Goal: Task Accomplishment & Management: Complete application form

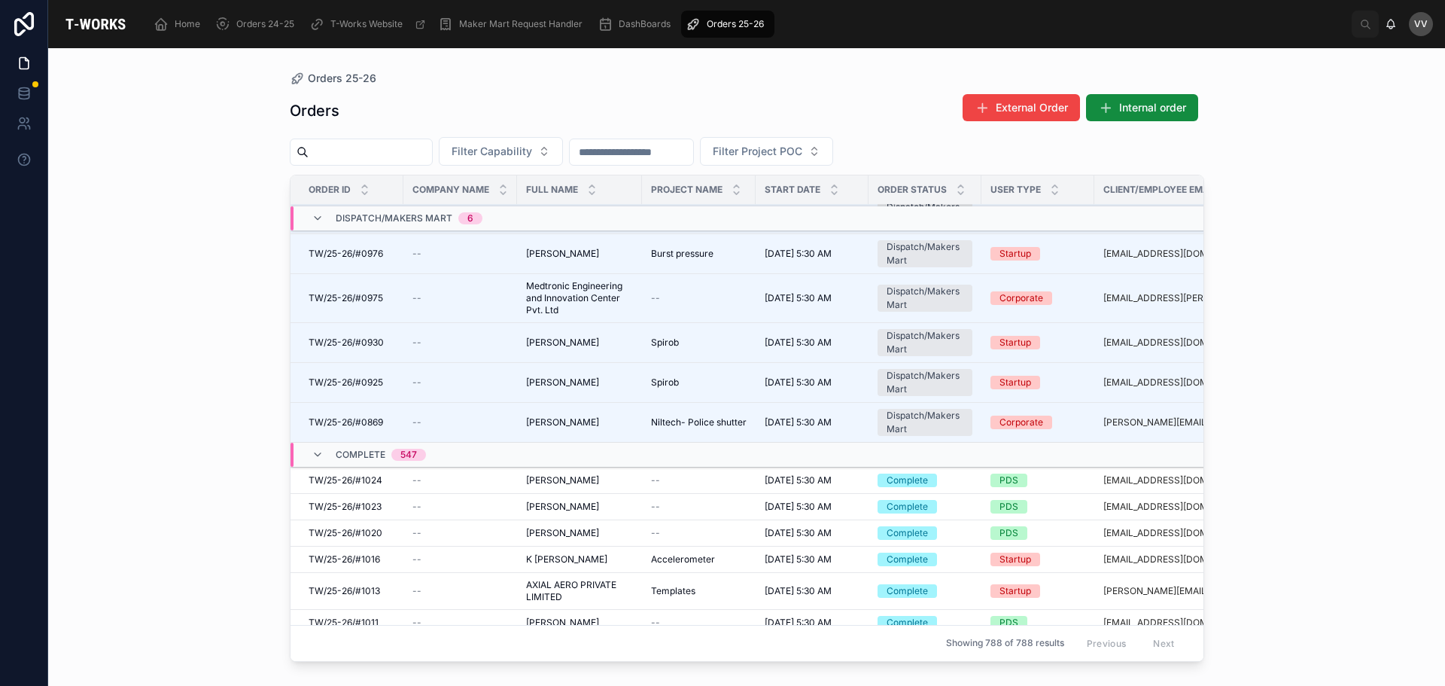
scroll to position [75, 0]
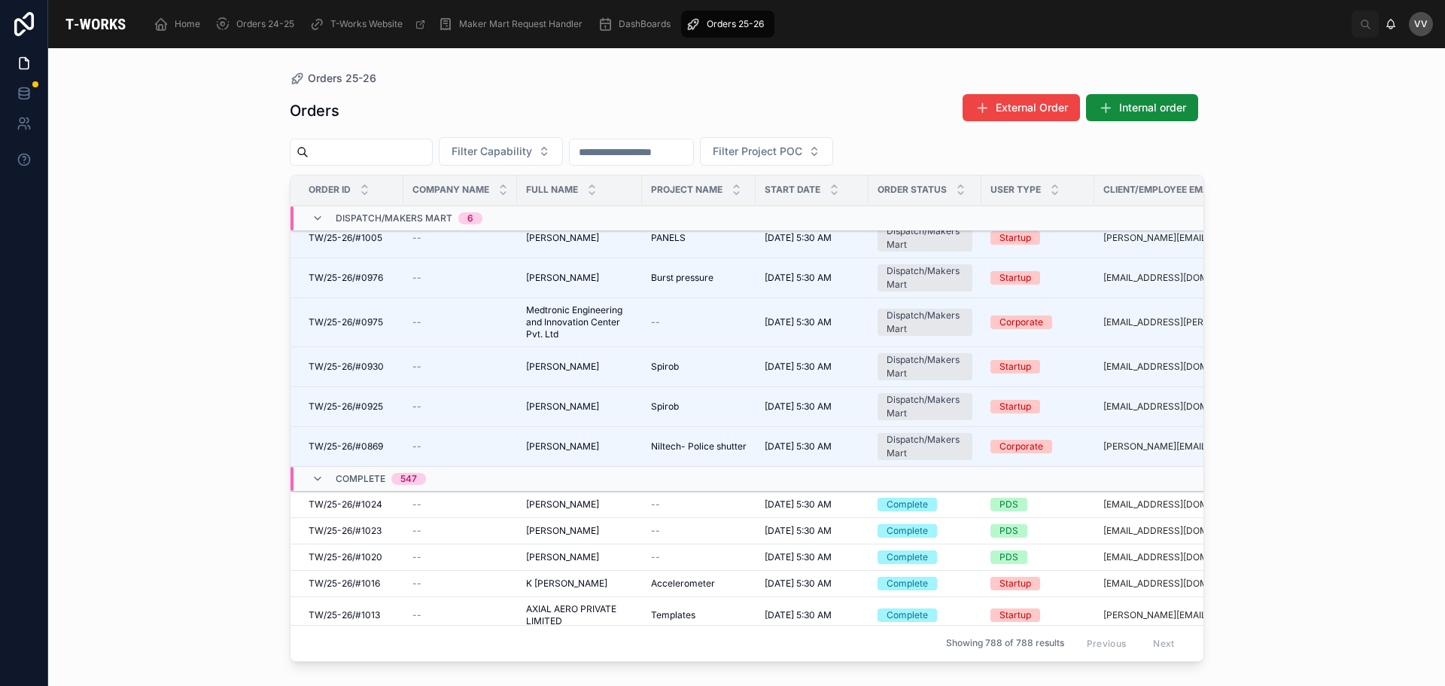
click at [352, 447] on span "TW/25-26/#0869" at bounding box center [346, 446] width 75 height 12
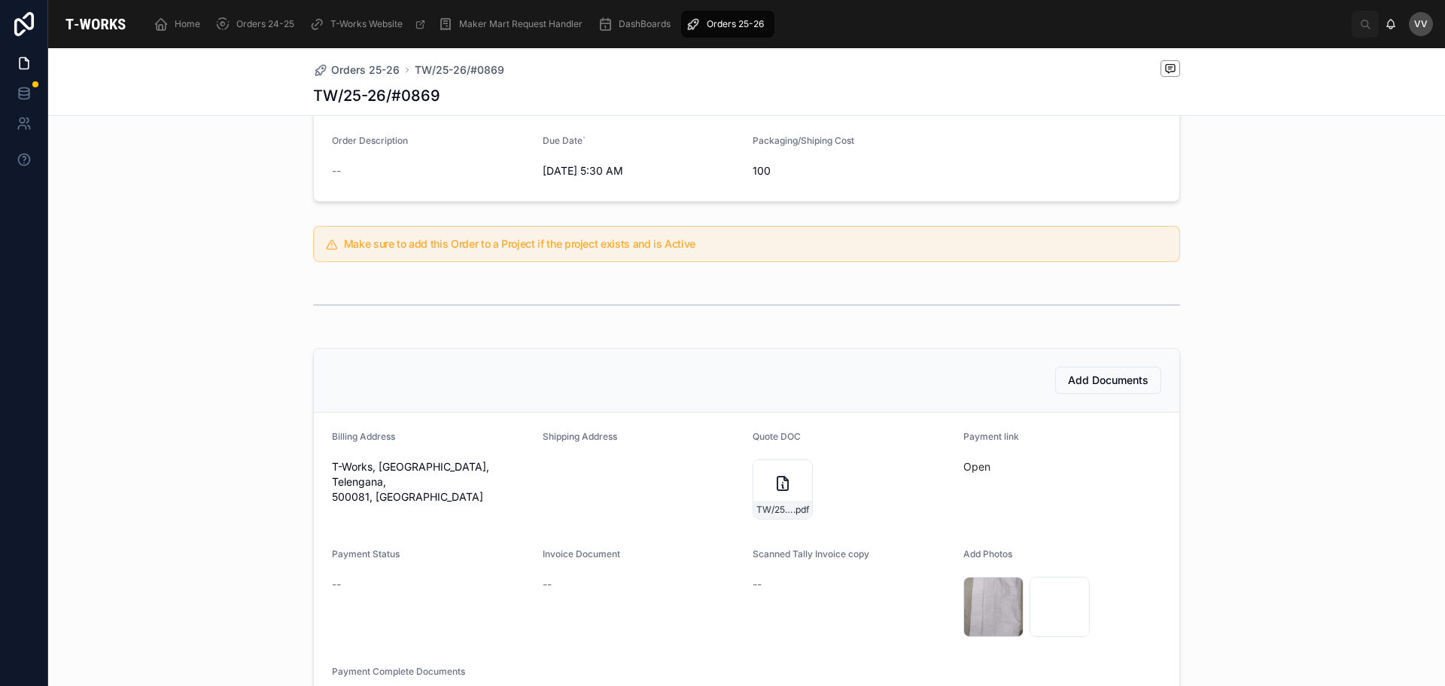
scroll to position [301, 0]
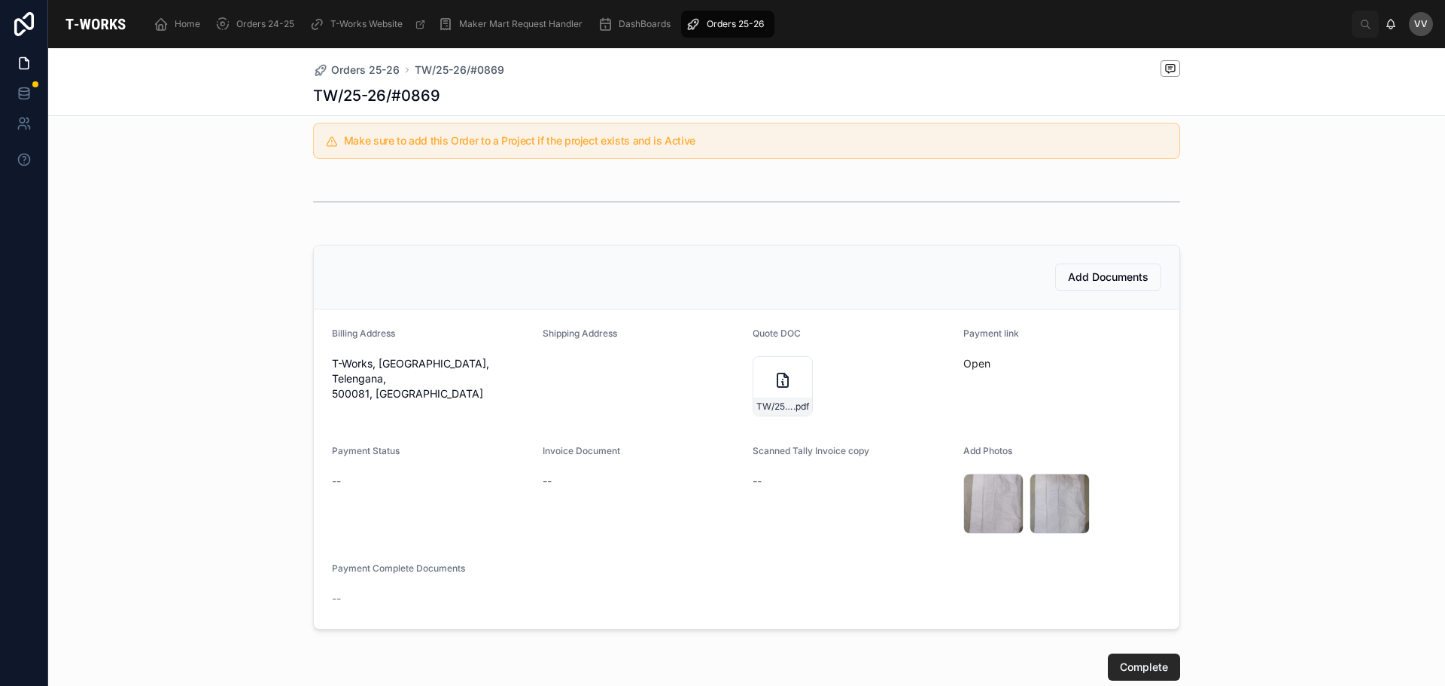
click at [1123, 273] on span "Add Documents" at bounding box center [1108, 277] width 81 height 15
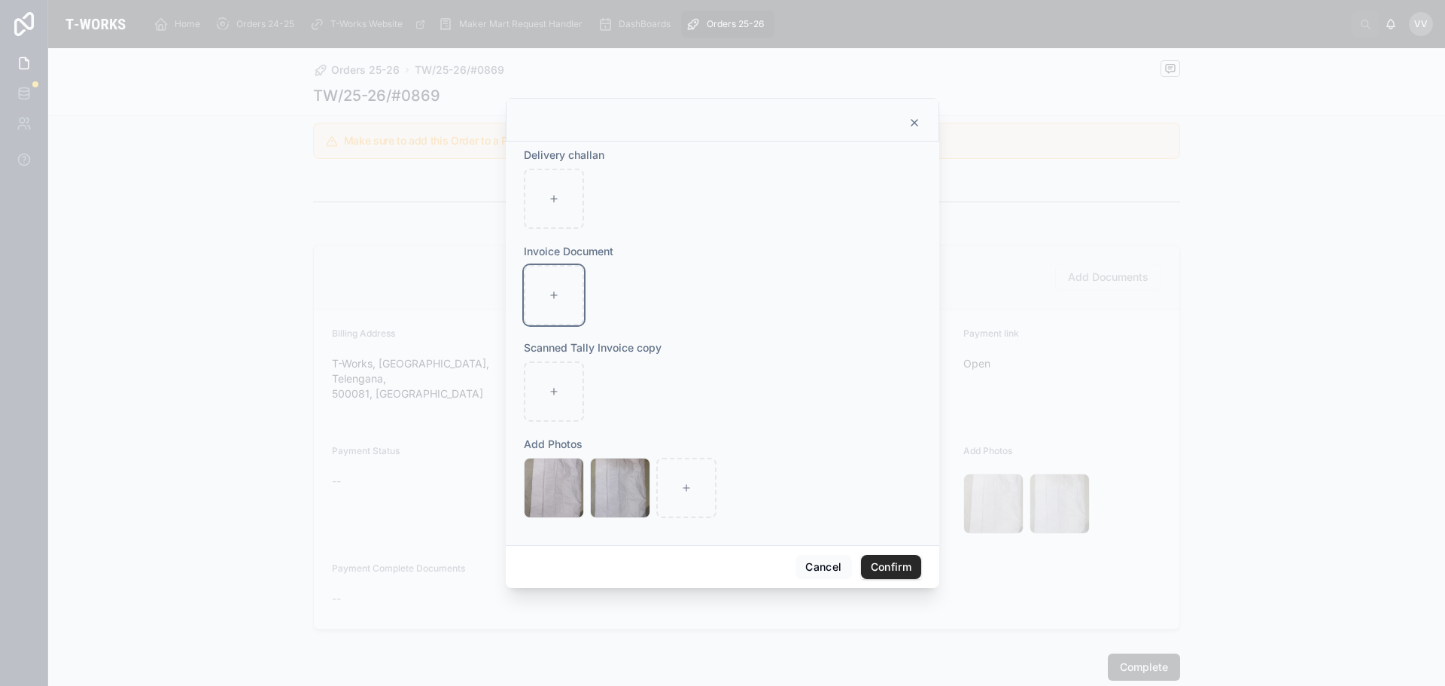
click at [546, 288] on div at bounding box center [554, 295] width 60 height 60
type input "**********"
click at [880, 565] on button "Confirm" at bounding box center [891, 567] width 60 height 24
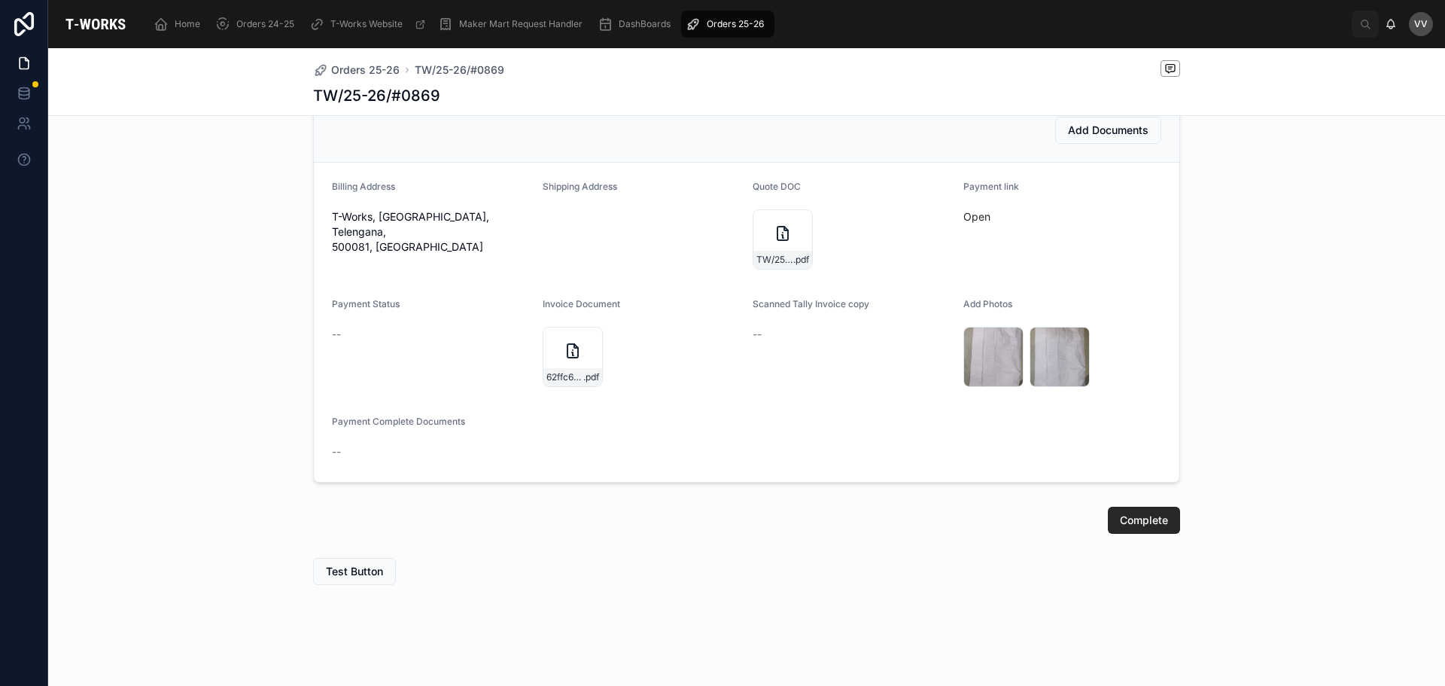
scroll to position [449, 0]
click at [1129, 533] on div "Complete" at bounding box center [746, 518] width 1397 height 39
click at [1135, 519] on span "Complete" at bounding box center [1144, 518] width 48 height 15
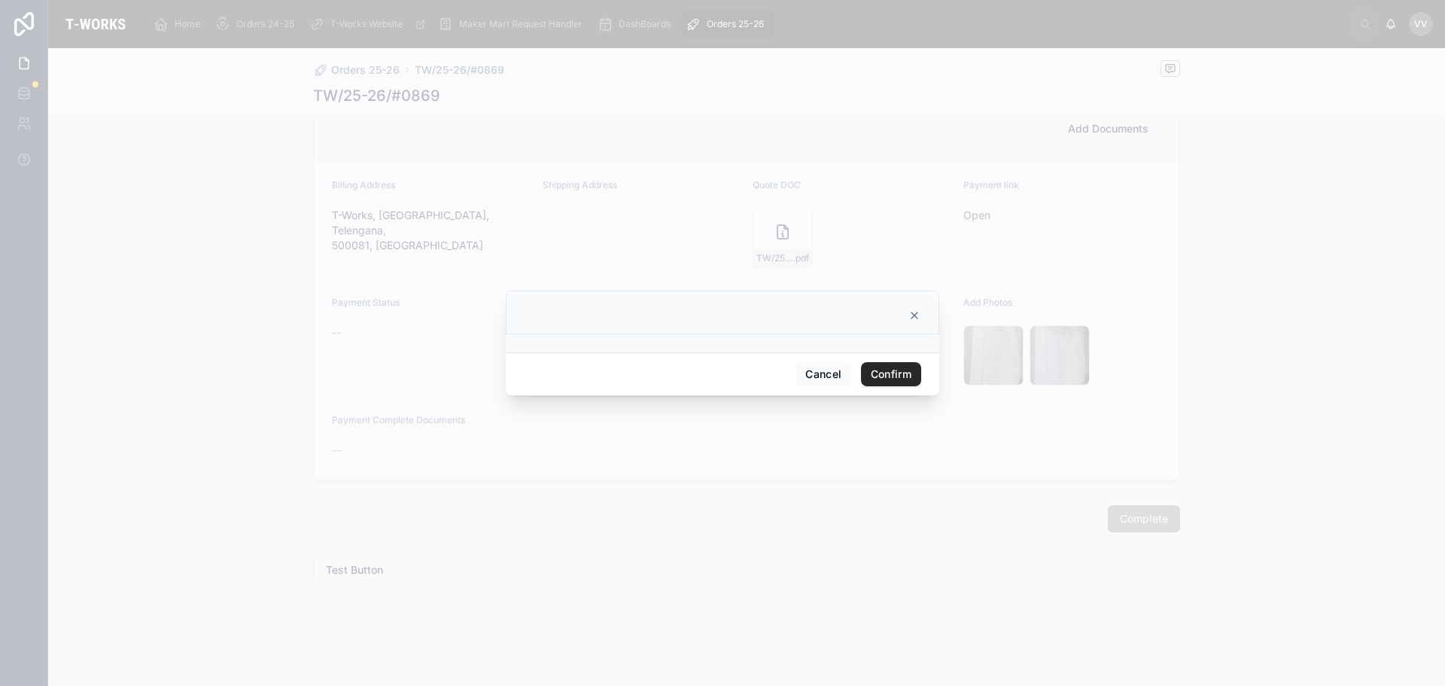
click at [897, 373] on button "Confirm" at bounding box center [891, 374] width 60 height 24
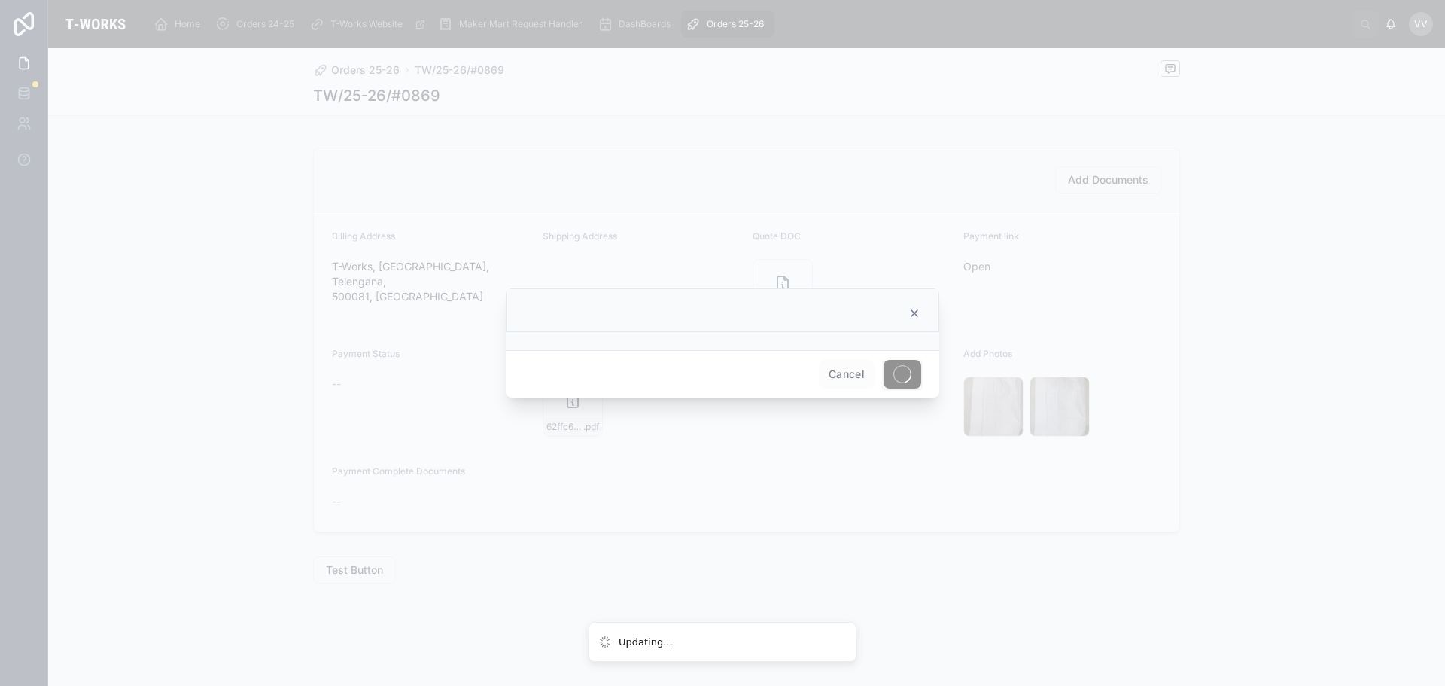
scroll to position [398, 0]
